Goal: Information Seeking & Learning: Learn about a topic

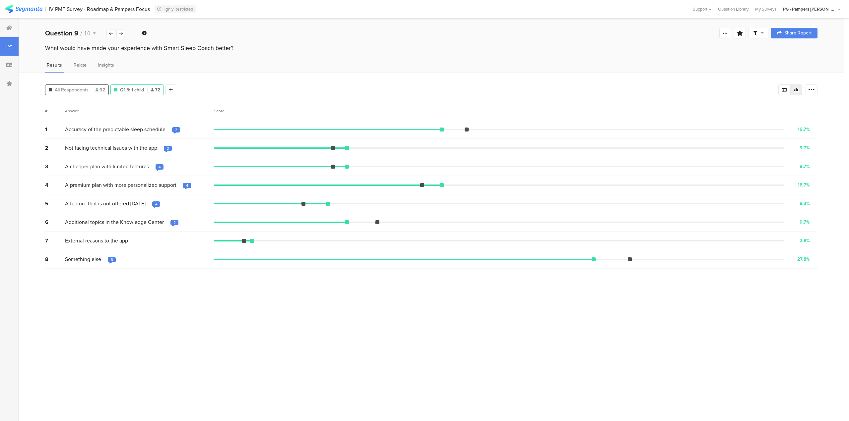
click at [72, 90] on span "All Respondents" at bounding box center [72, 90] width 34 height 7
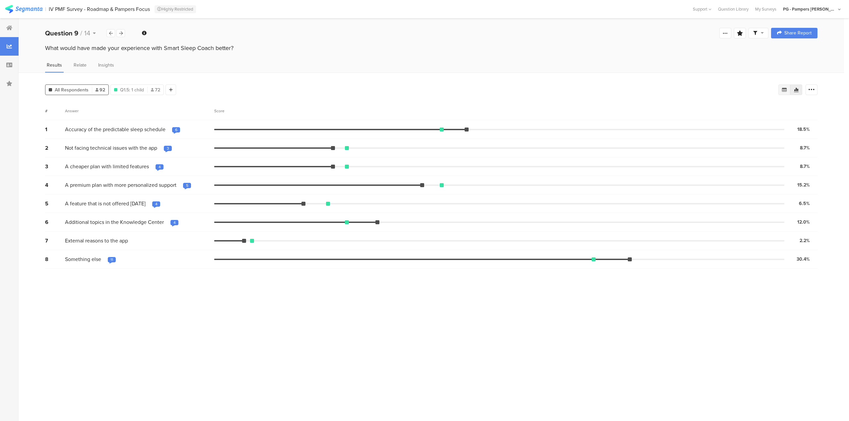
click at [781, 92] on div at bounding box center [784, 90] width 12 height 11
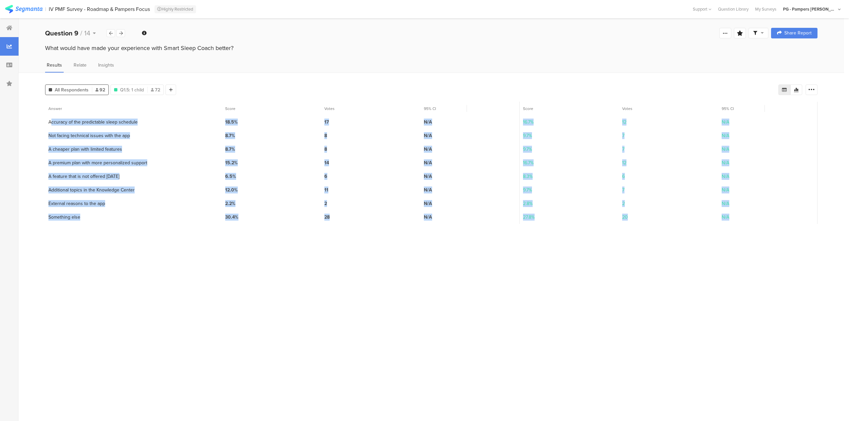
drag, startPoint x: 48, startPoint y: 122, endPoint x: 747, endPoint y: 223, distance: 705.7
click at [747, 223] on div "Answer Score Votes 95% CI Score Votes 95% CI 1 Accuracy of the predictable slee…" at bounding box center [431, 166] width 772 height 129
copy div "Accuracy of the predictable sleep schedule 18.5% 17 N/A 16.7% 12 N/A 2 Not faci…"
click at [95, 137] on section "2 Not facing technical issues with the app" at bounding box center [89, 135] width 82 height 7
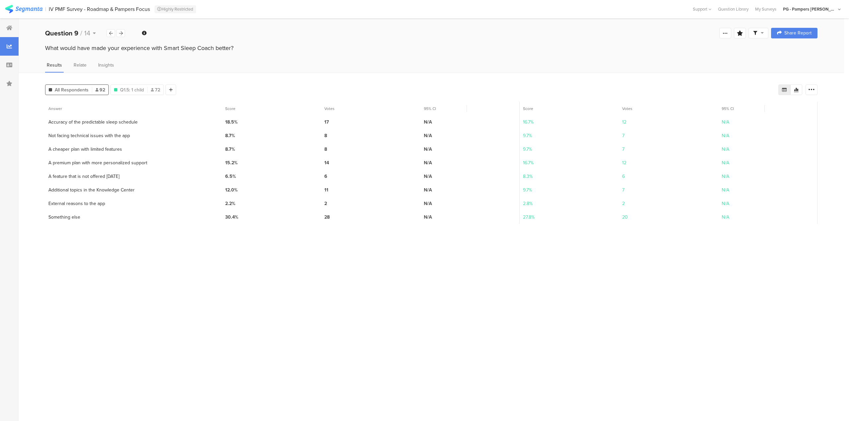
click at [51, 126] on div "1 Accuracy of the predictable sleep schedule" at bounding box center [133, 122] width 177 height 14
click at [812, 90] on icon at bounding box center [811, 90] width 7 height 7
click at [712, 74] on div "All Respondents 92 Q1.5 : 1 child Q1.5: 1 child [DEMOGRAPHIC_DATA] Add Segment …" at bounding box center [431, 247] width 825 height 349
click at [228, 109] on span "Score" at bounding box center [230, 109] width 10 height 6
drag, startPoint x: 48, startPoint y: 135, endPoint x: 150, endPoint y: 133, distance: 101.8
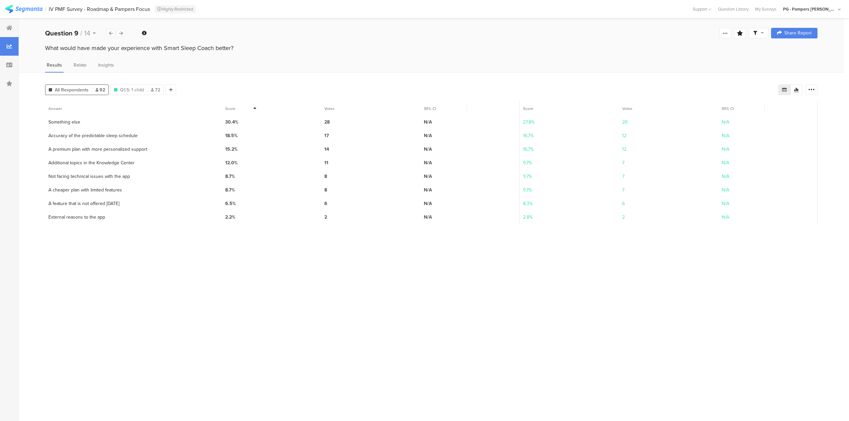
click at [150, 133] on div "2 Accuracy of the predictable sleep schedule" at bounding box center [133, 136] width 177 height 14
copy section "Accuracy of the predictable sleep schedule"
drag, startPoint x: 224, startPoint y: 135, endPoint x: 238, endPoint y: 134, distance: 14.0
click at [238, 134] on div "18.5%" at bounding box center [271, 136] width 99 height 14
copy span "18.5%"
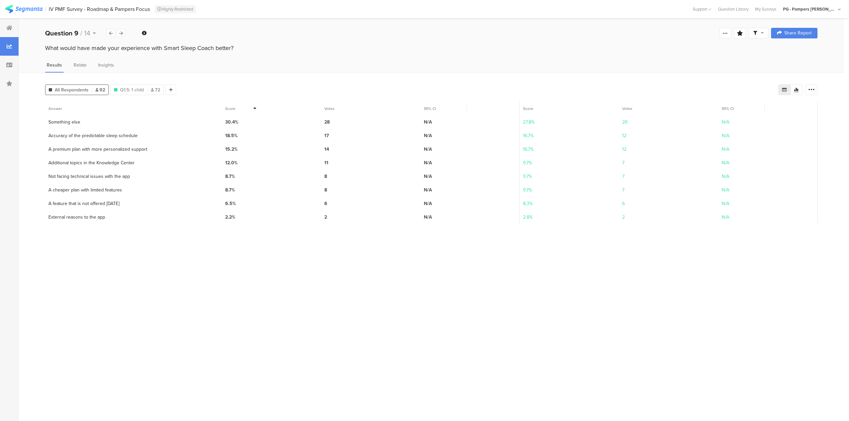
click at [71, 149] on section "3 A premium plan with more personalized support" at bounding box center [97, 149] width 99 height 7
click at [68, 149] on section "3 A premium plan with more personalized support" at bounding box center [97, 149] width 99 height 7
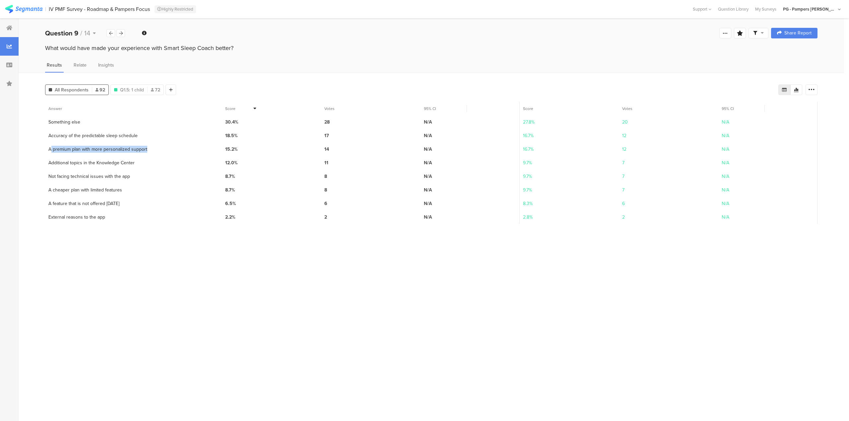
copy section "A premium plan with more personalized support"
click at [232, 148] on span "15.2%" at bounding box center [231, 149] width 13 height 7
copy span "15.2%"
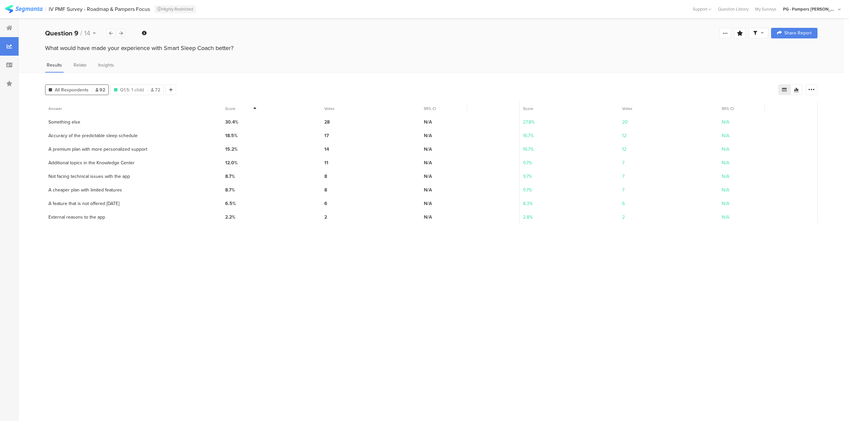
click at [59, 160] on section "4 Additional topics in the Knowledge Center" at bounding box center [91, 162] width 86 height 7
copy section "Additional topics in the Knowledge Center"
click at [235, 160] on span "12.0%" at bounding box center [231, 162] width 13 height 7
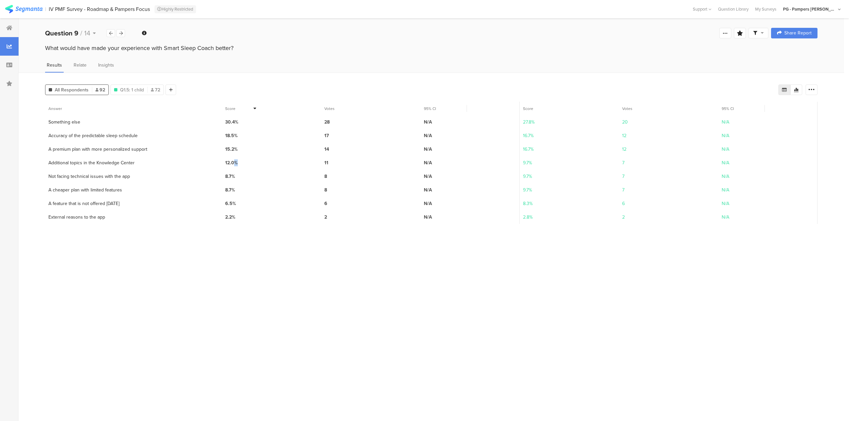
click at [235, 160] on span "12.0%" at bounding box center [231, 162] width 13 height 7
copy span "12.0%"
click at [15, 30] on div at bounding box center [9, 28] width 19 height 19
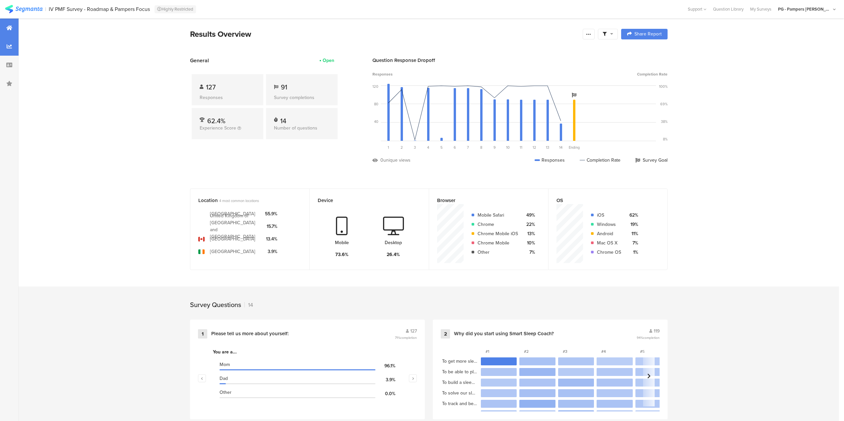
click at [0, 47] on div at bounding box center [9, 46] width 19 height 19
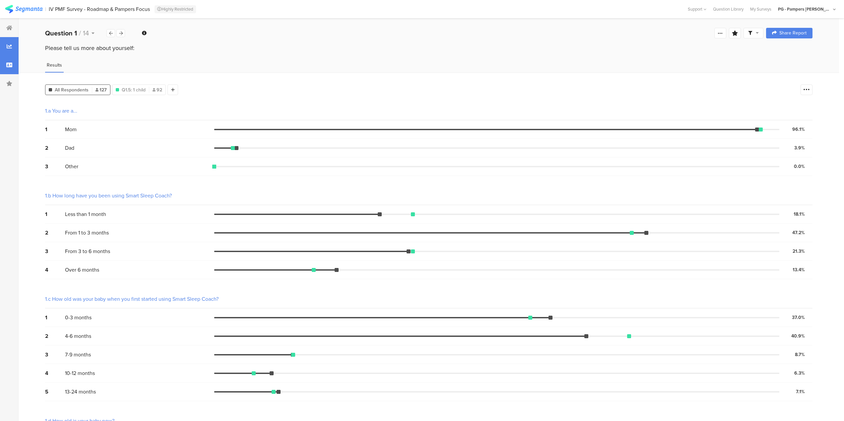
click at [5, 67] on div at bounding box center [9, 65] width 19 height 19
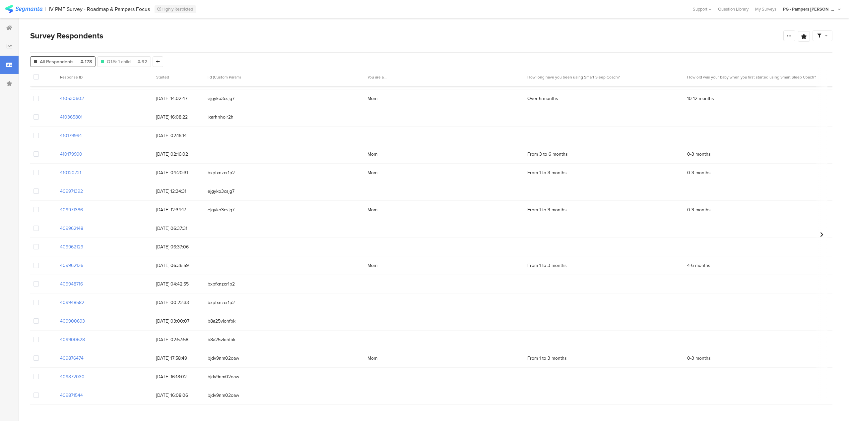
scroll to position [398, 0]
